Goal: Task Accomplishment & Management: Use online tool/utility

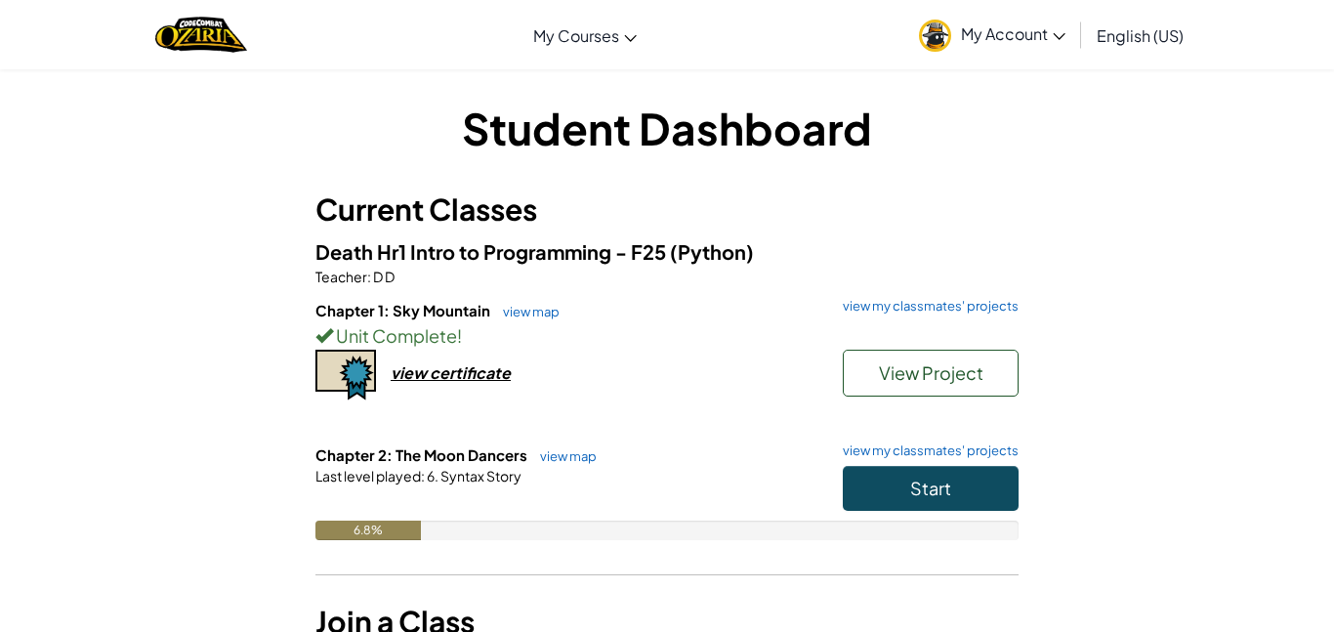
click at [1017, 124] on h1 "Student Dashboard" at bounding box center [666, 128] width 703 height 61
click at [950, 356] on button "View Project" at bounding box center [931, 373] width 176 height 47
click at [951, 390] on button "View Project" at bounding box center [931, 373] width 176 height 47
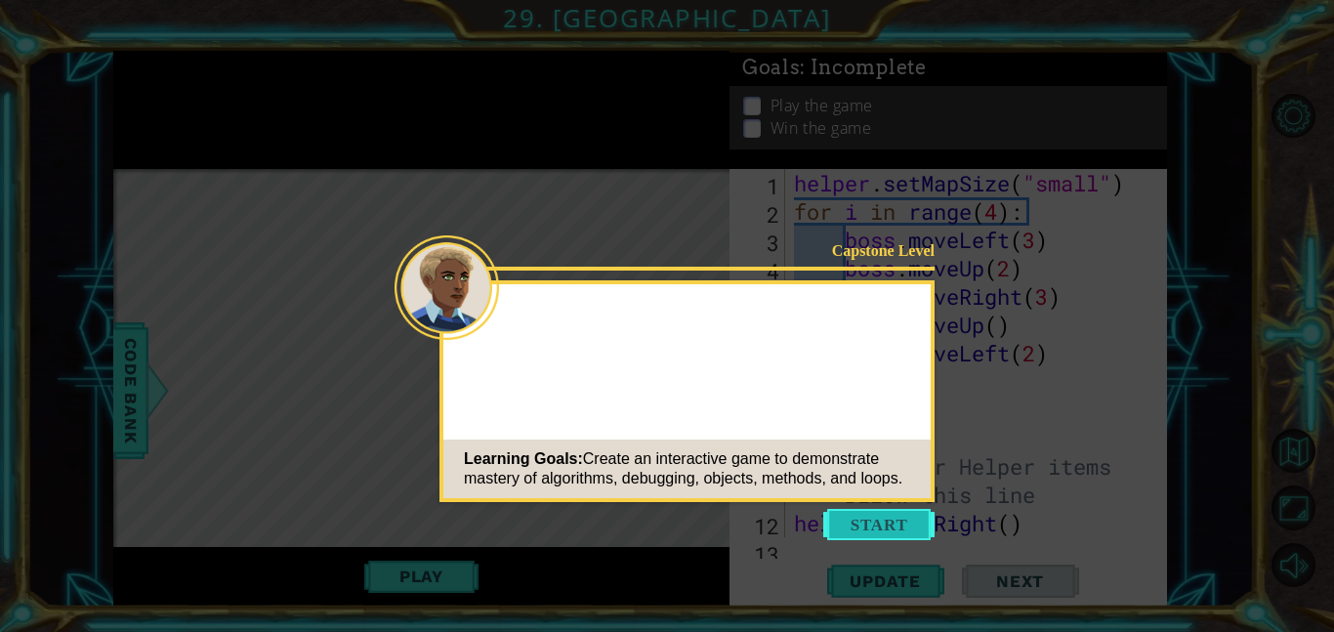
click at [894, 524] on button "Start" at bounding box center [878, 524] width 111 height 31
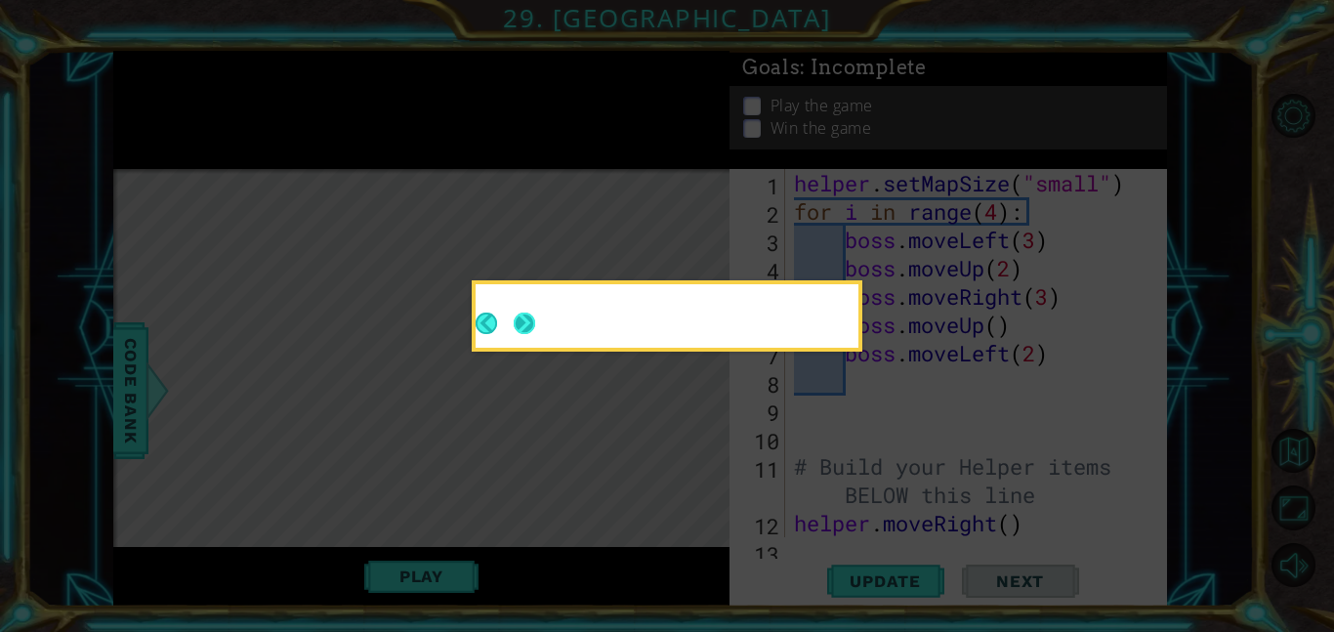
click at [523, 326] on button "Next" at bounding box center [524, 323] width 21 height 21
click at [524, 323] on button "Next" at bounding box center [524, 323] width 21 height 21
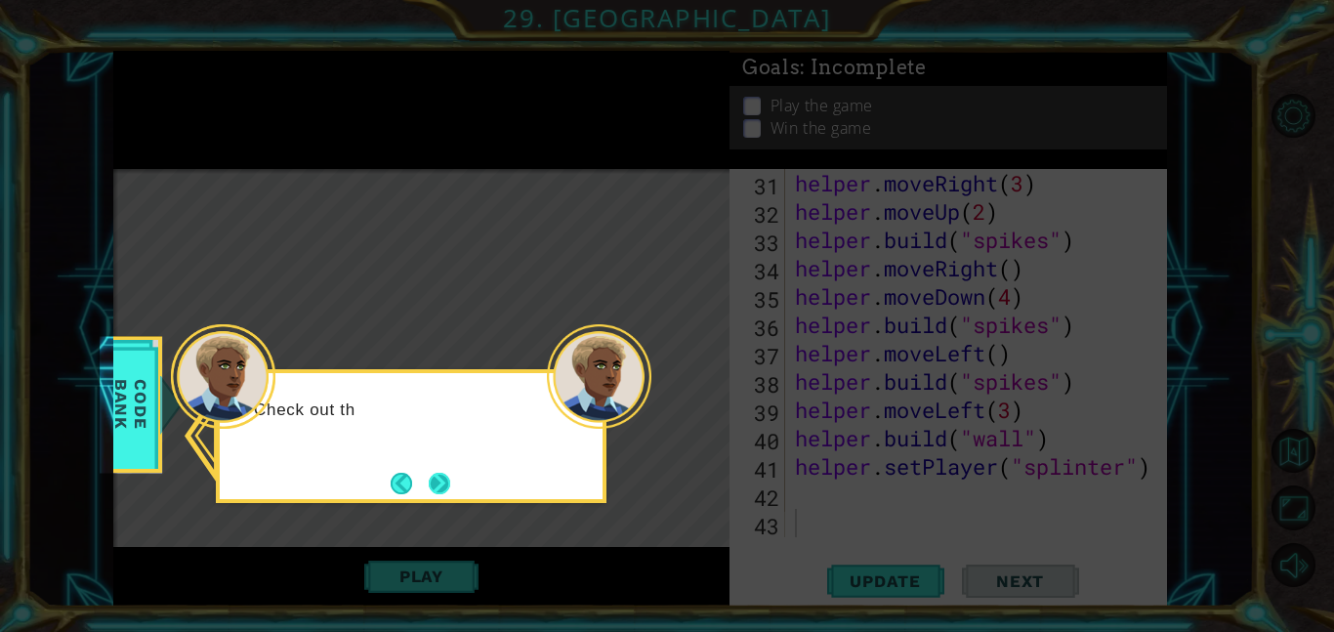
click at [438, 478] on button "Next" at bounding box center [440, 483] width 22 height 22
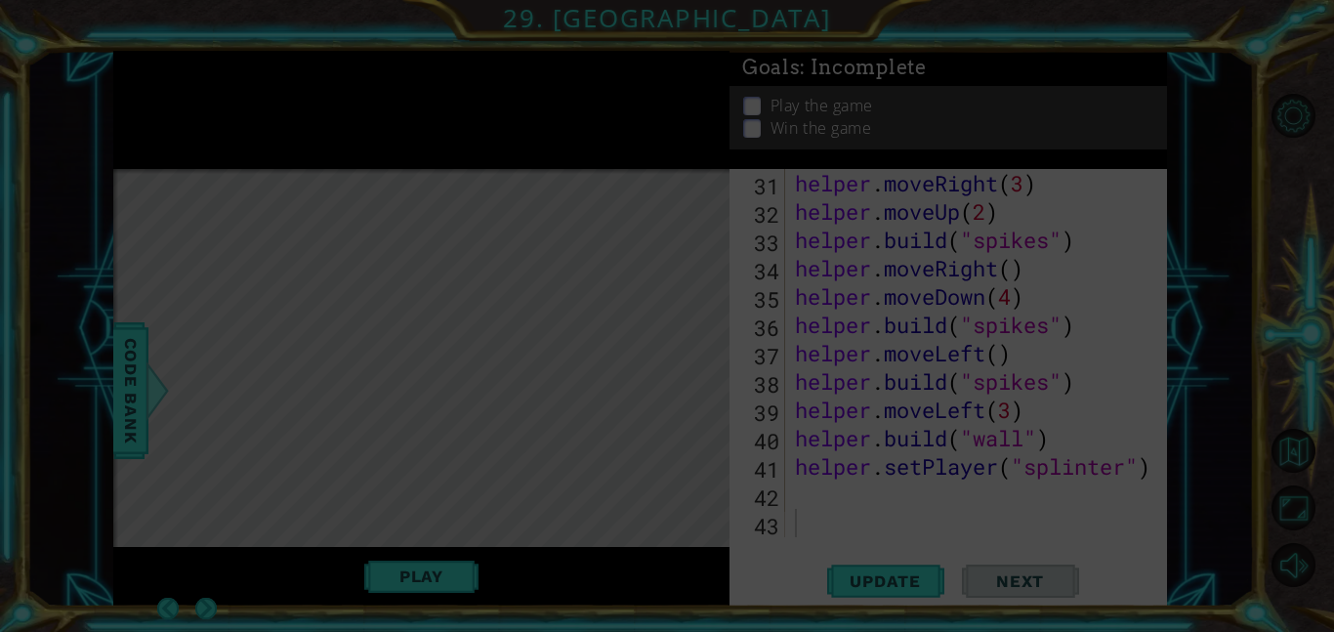
scroll to position [878, 0]
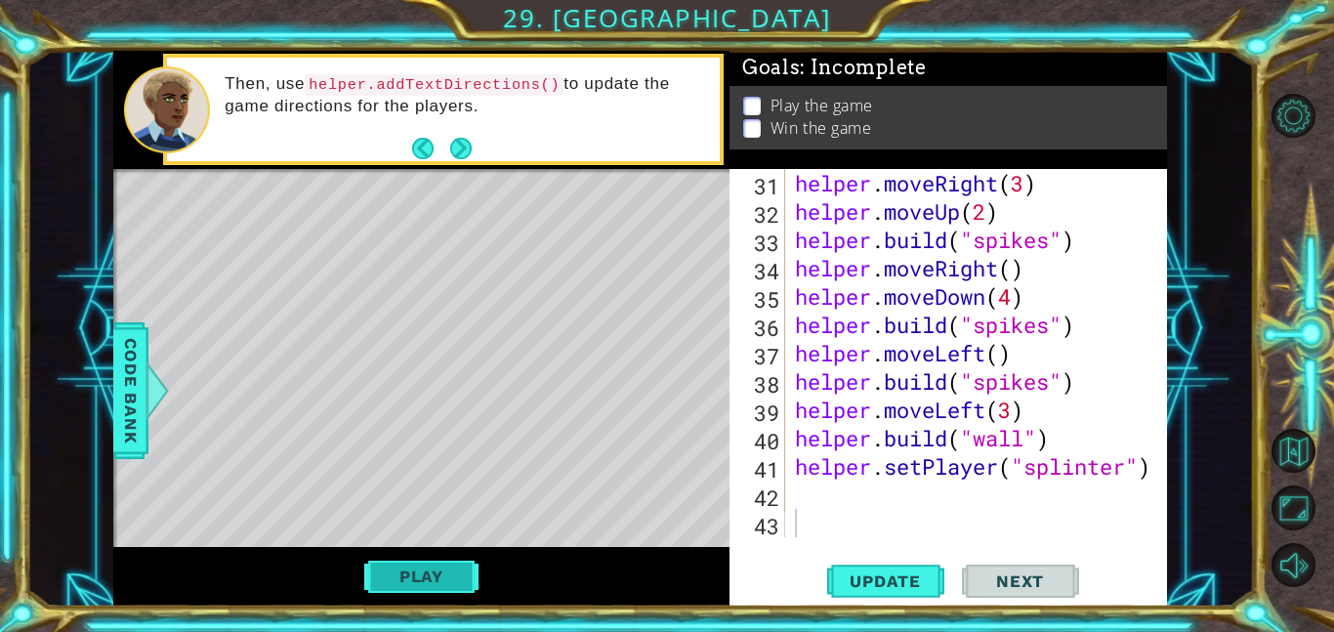
click at [419, 582] on button "Play" at bounding box center [421, 576] width 114 height 37
